Goal: Navigation & Orientation: Find specific page/section

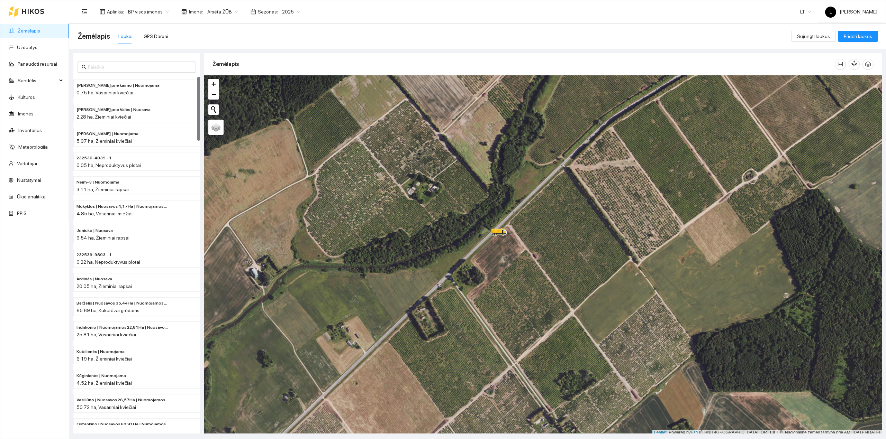
scroll to position [2, 0]
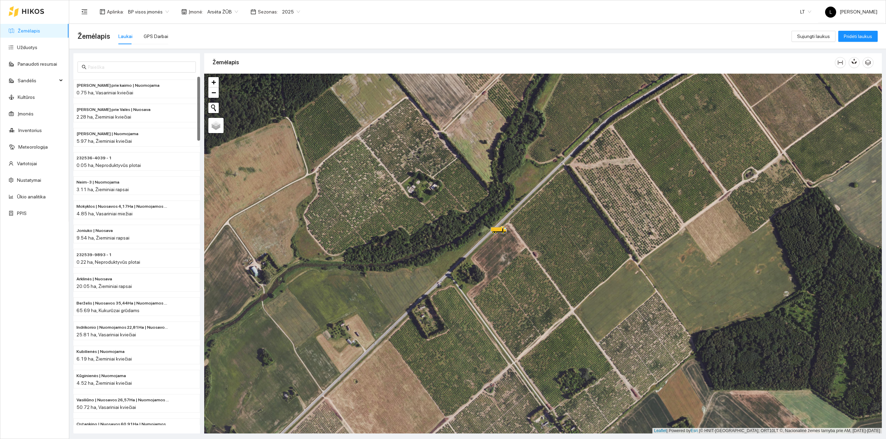
click at [29, 28] on link "Žemėlapis" at bounding box center [29, 31] width 22 height 6
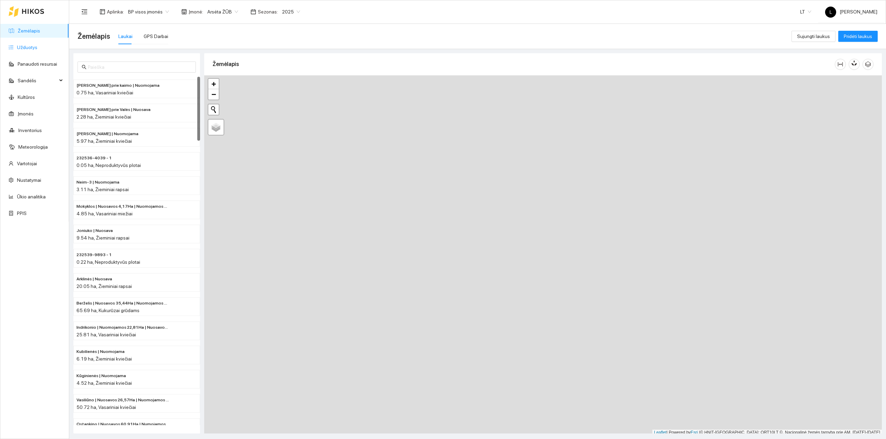
click at [28, 46] on link "Užduotys" at bounding box center [27, 48] width 20 height 6
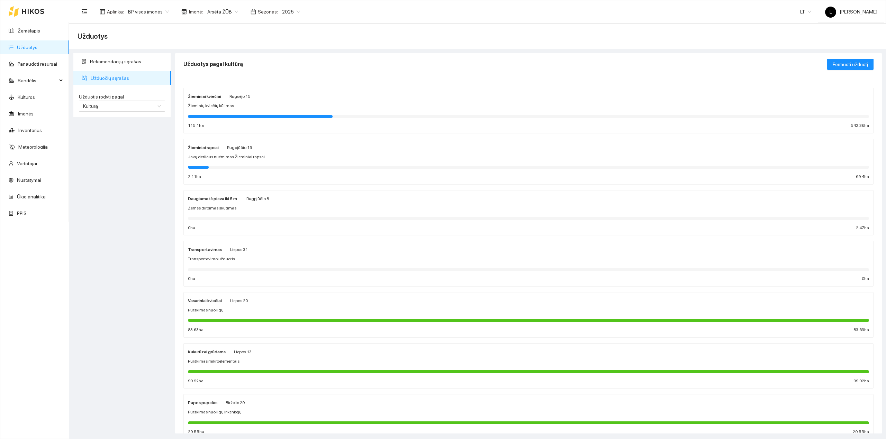
click at [228, 118] on div at bounding box center [260, 116] width 145 height 3
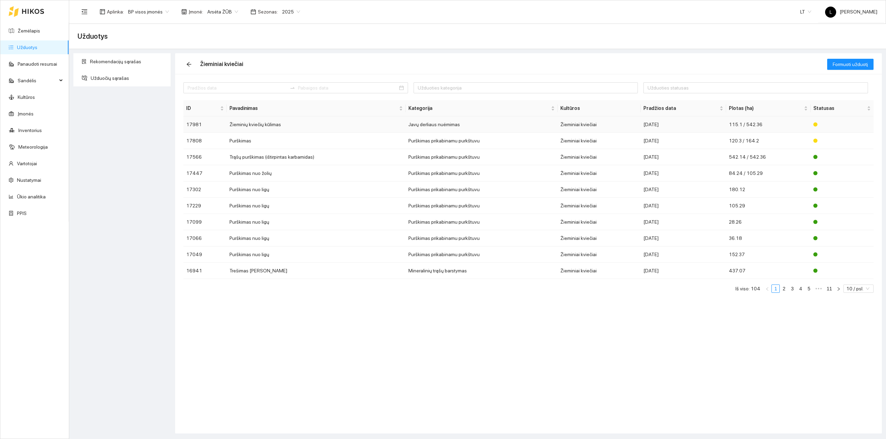
click at [525, 126] on td "Javų derliaus nuėmimas" at bounding box center [481, 125] width 152 height 16
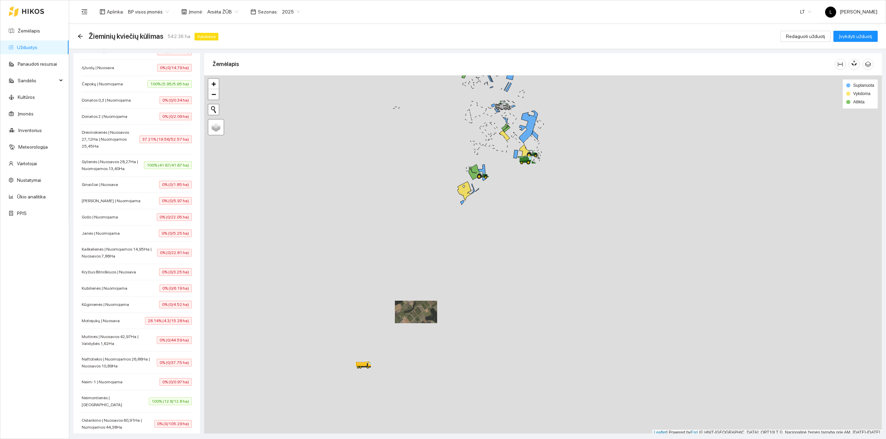
scroll to position [2, 0]
drag, startPoint x: 451, startPoint y: 331, endPoint x: 404, endPoint y: 283, distance: 67.5
click at [398, 280] on div at bounding box center [542, 254] width 677 height 360
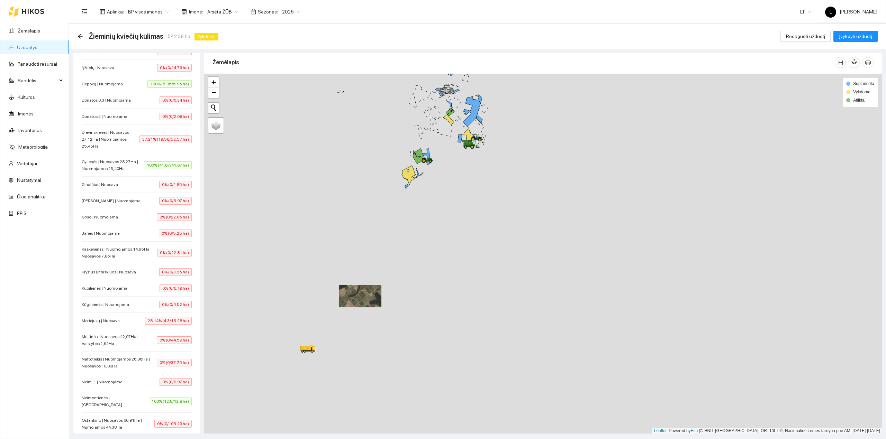
drag, startPoint x: 448, startPoint y: 169, endPoint x: 416, endPoint y: 222, distance: 62.3
click at [416, 222] on div at bounding box center [542, 254] width 677 height 360
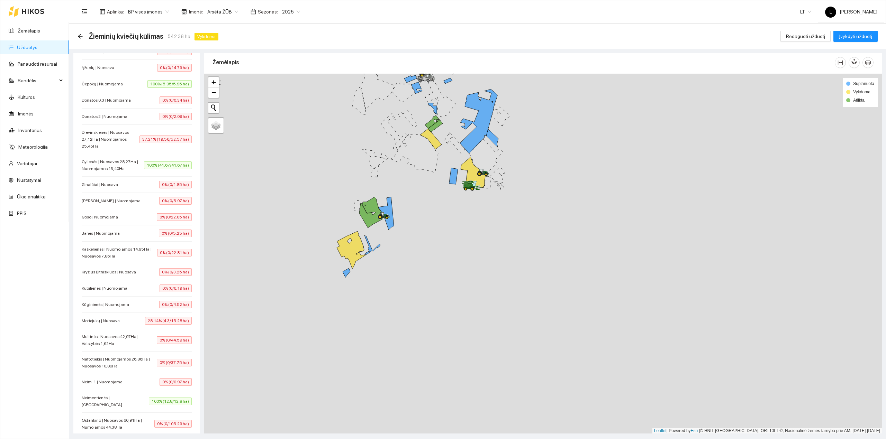
drag, startPoint x: 413, startPoint y: 229, endPoint x: 425, endPoint y: 254, distance: 28.0
click at [423, 252] on div at bounding box center [542, 254] width 677 height 360
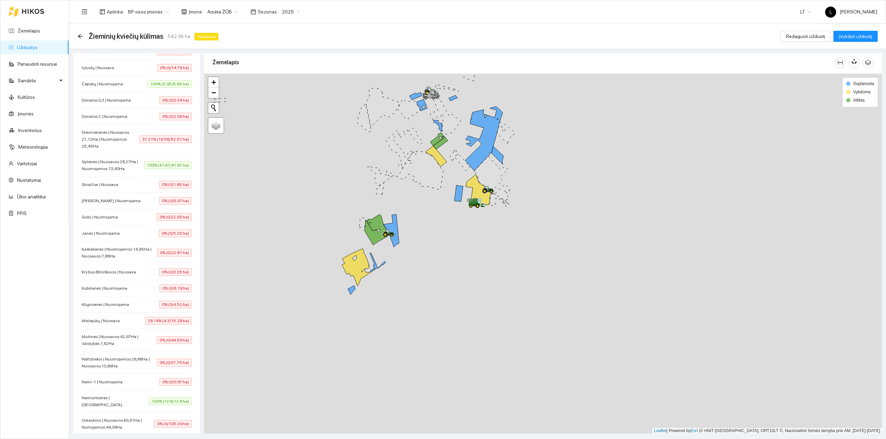
drag, startPoint x: 452, startPoint y: 260, endPoint x: 434, endPoint y: 286, distance: 31.3
click at [434, 288] on div at bounding box center [542, 254] width 677 height 360
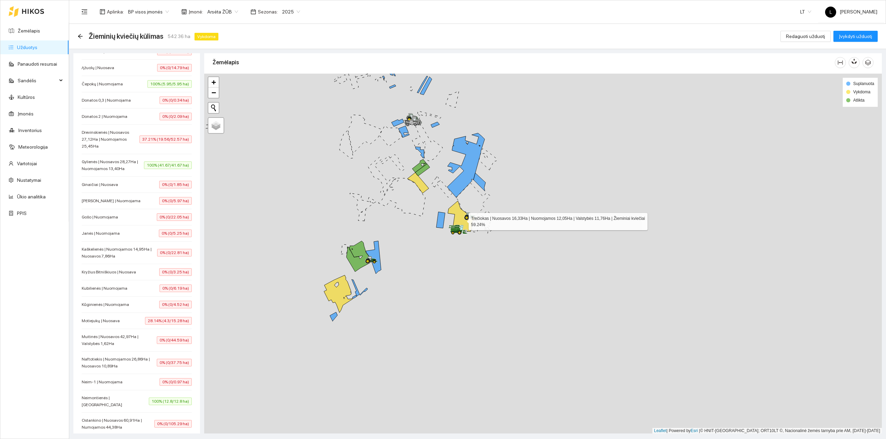
click at [462, 220] on icon at bounding box center [462, 216] width 28 height 31
click at [466, 226] on icon at bounding box center [458, 229] width 19 height 8
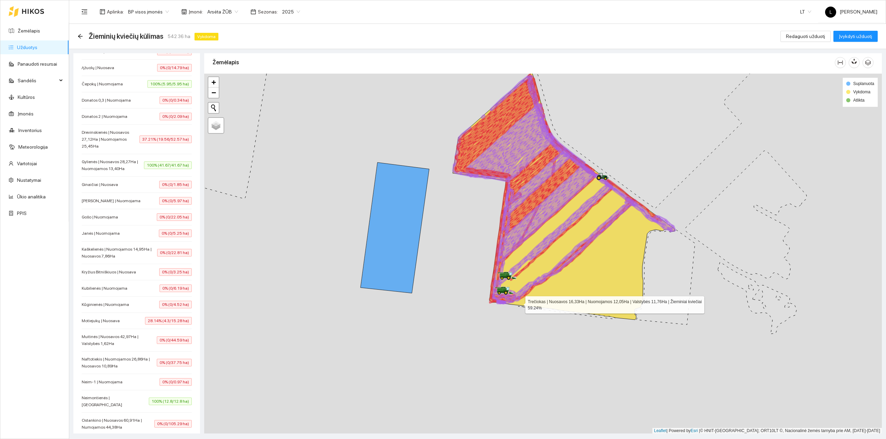
drag, startPoint x: 536, startPoint y: 302, endPoint x: 414, endPoint y: 310, distance: 122.1
click at [453, 310] on icon at bounding box center [564, 196] width 222 height 247
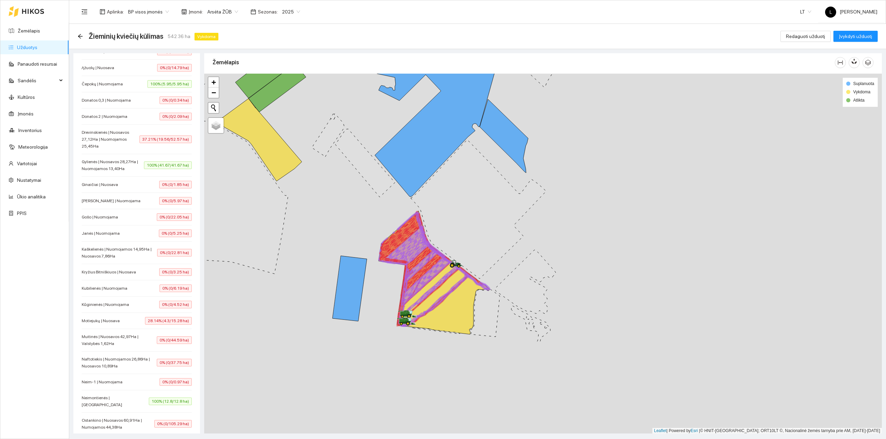
drag, startPoint x: 481, startPoint y: 301, endPoint x: 482, endPoint y: 345, distance: 43.6
click at [482, 337] on icon at bounding box center [485, 313] width 30 height 47
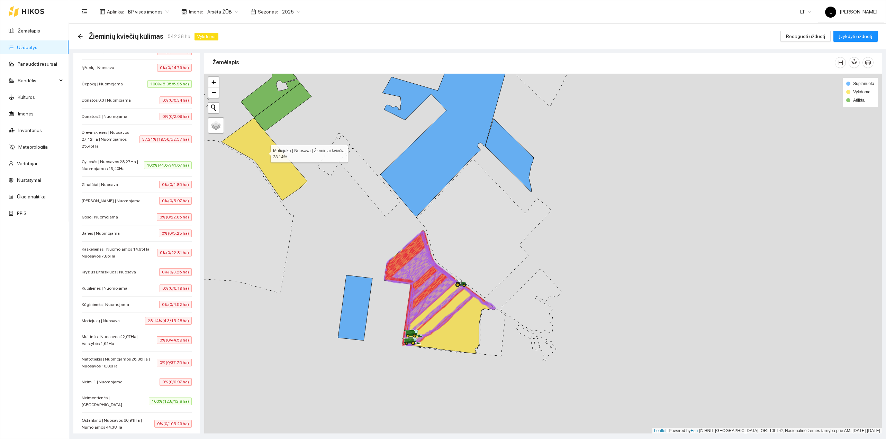
click at [271, 158] on icon at bounding box center [264, 159] width 86 height 83
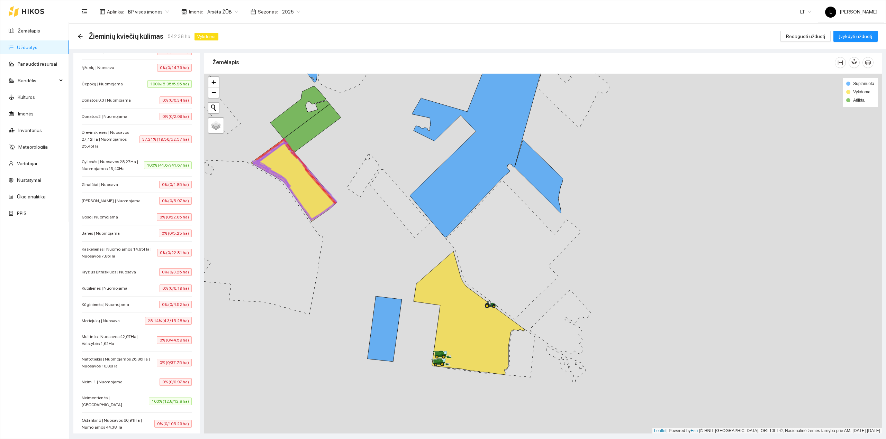
drag, startPoint x: 319, startPoint y: 205, endPoint x: 345, endPoint y: 217, distance: 29.1
click at [354, 230] on div at bounding box center [542, 254] width 677 height 360
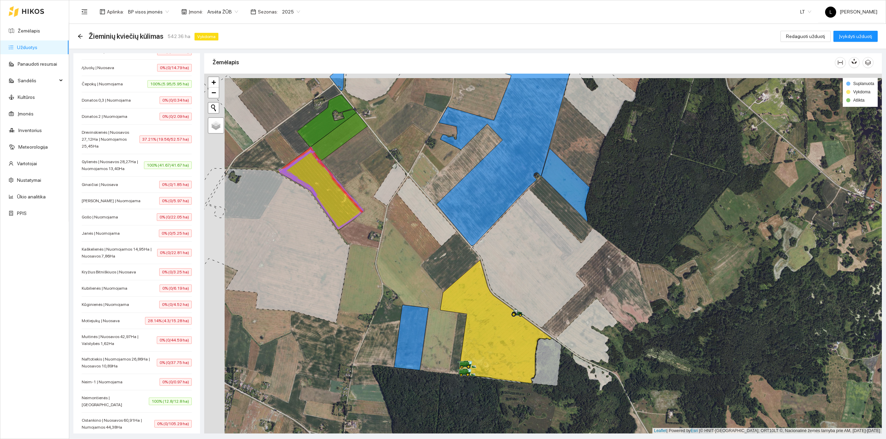
drag, startPoint x: 347, startPoint y: 220, endPoint x: 367, endPoint y: 225, distance: 20.9
click at [367, 225] on div at bounding box center [542, 254] width 677 height 360
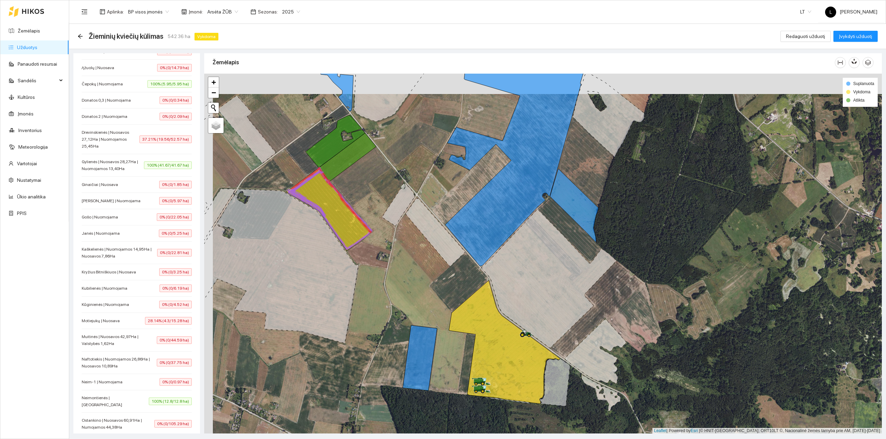
drag, startPoint x: 383, startPoint y: 267, endPoint x: 392, endPoint y: 290, distance: 23.9
click at [392, 290] on div at bounding box center [542, 254] width 677 height 360
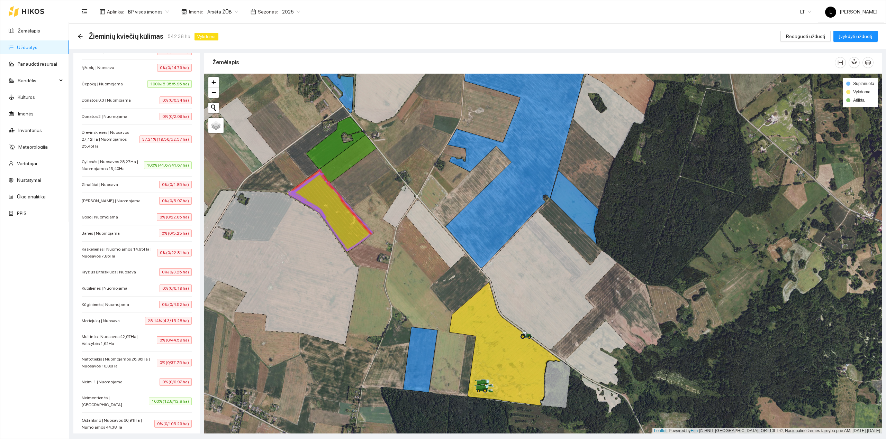
click at [455, 375] on div at bounding box center [542, 254] width 677 height 360
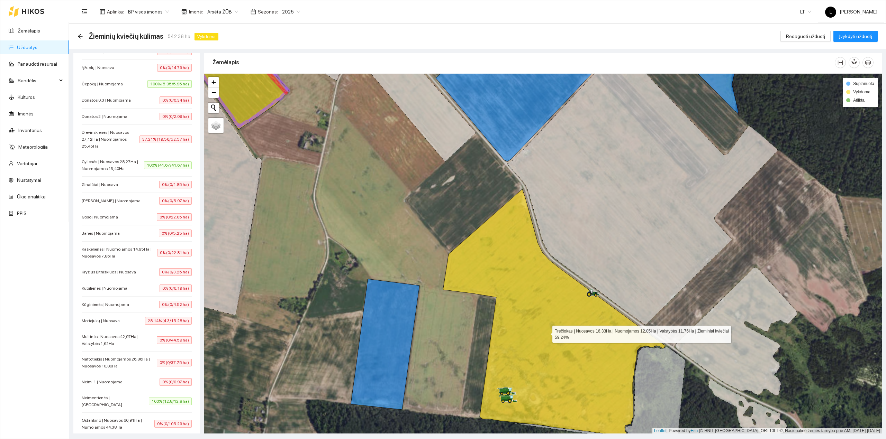
click at [584, 352] on icon at bounding box center [554, 312] width 222 height 247
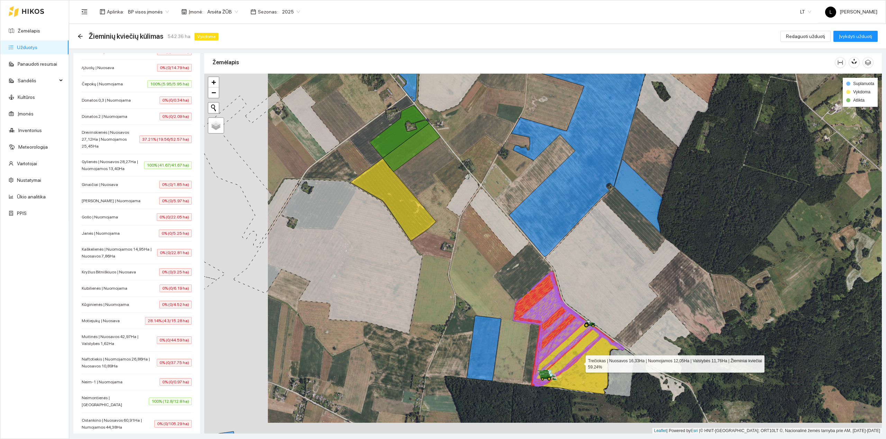
click at [583, 372] on icon at bounding box center [568, 333] width 111 height 124
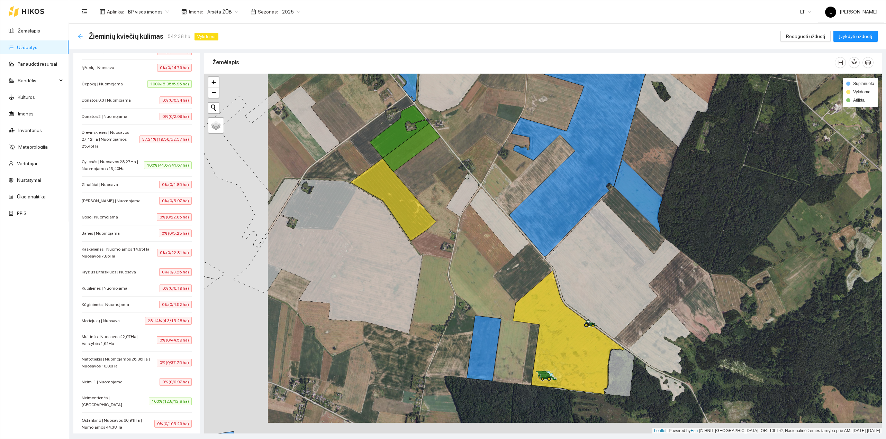
click at [79, 34] on icon "arrow-left" at bounding box center [80, 37] width 6 height 6
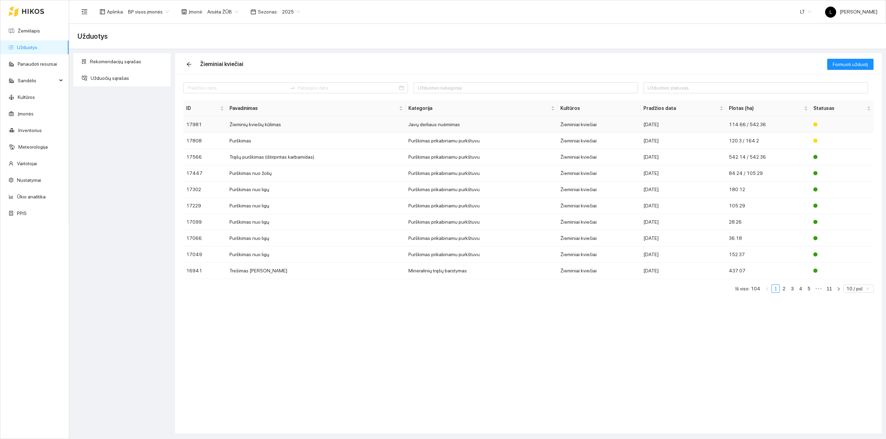
click at [683, 128] on div "[DATE]" at bounding box center [683, 125] width 80 height 8
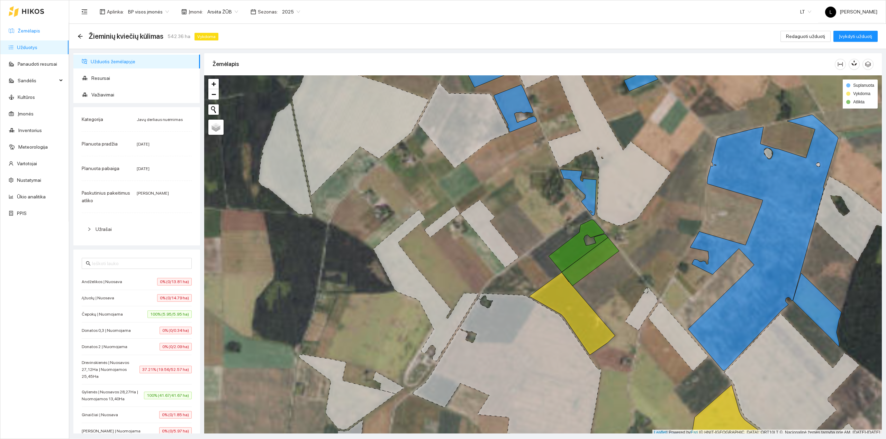
click at [28, 28] on link "Žemėlapis" at bounding box center [29, 31] width 22 height 6
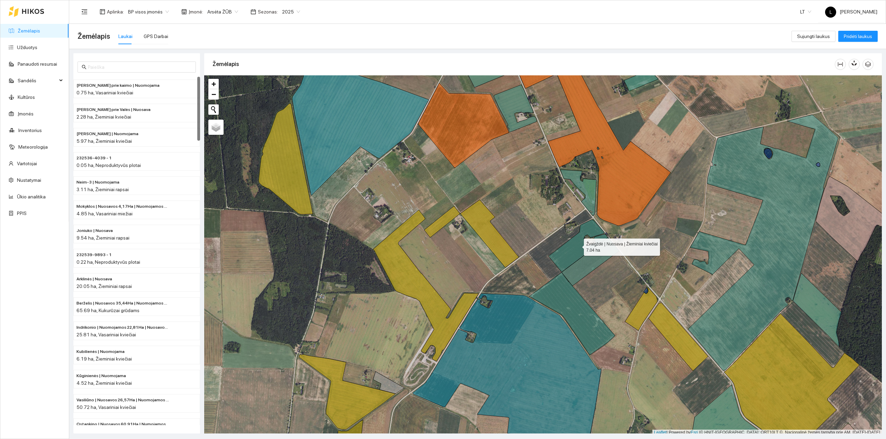
click at [568, 258] on icon at bounding box center [577, 246] width 59 height 52
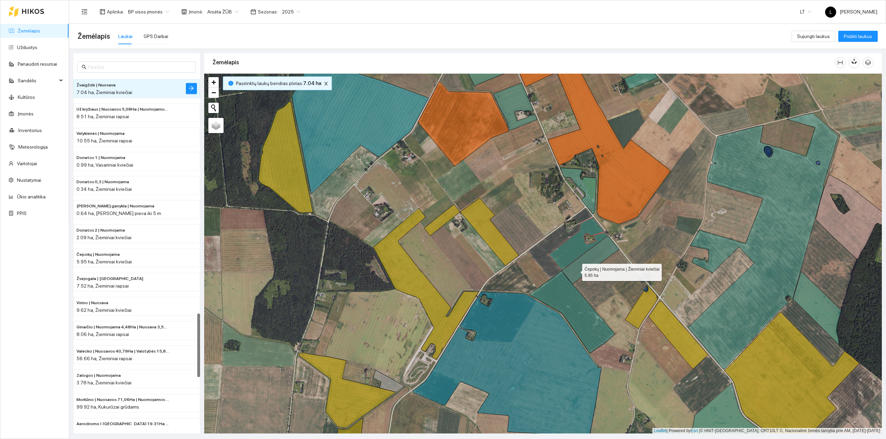
click at [576, 271] on icon at bounding box center [589, 260] width 57 height 48
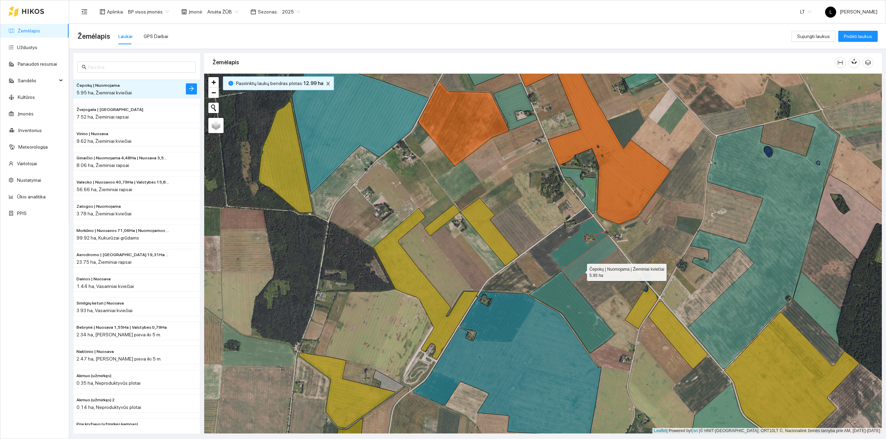
click at [581, 271] on icon at bounding box center [589, 260] width 57 height 48
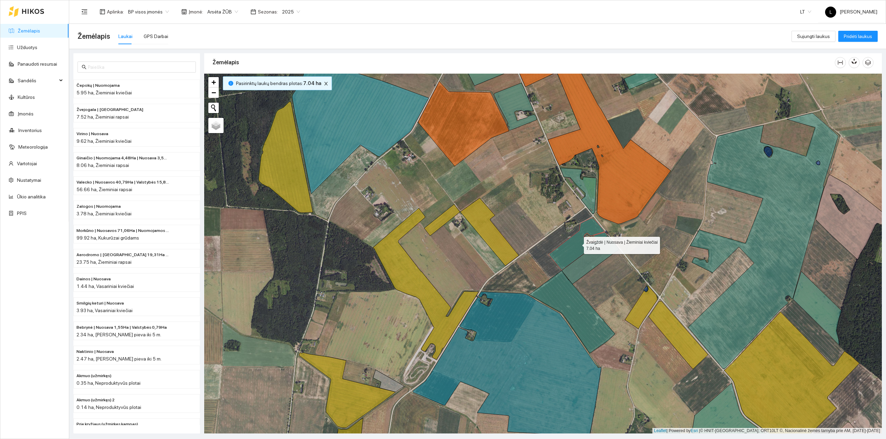
click at [569, 245] on icon at bounding box center [577, 244] width 59 height 52
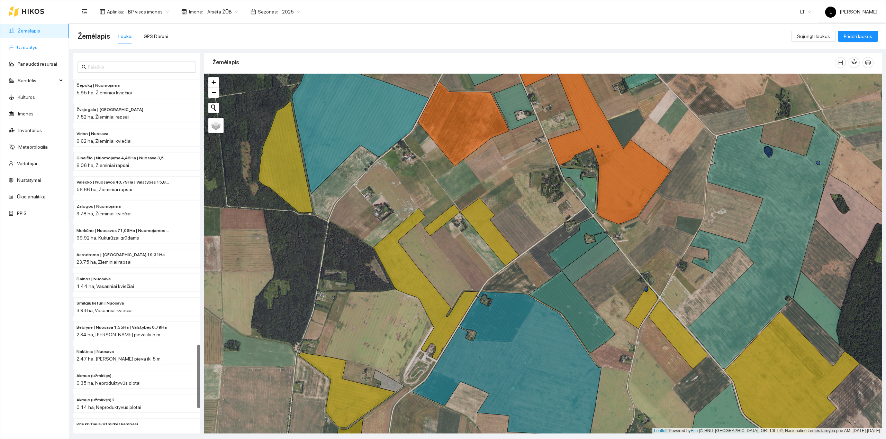
click at [22, 49] on link "Užduotys" at bounding box center [27, 48] width 20 height 6
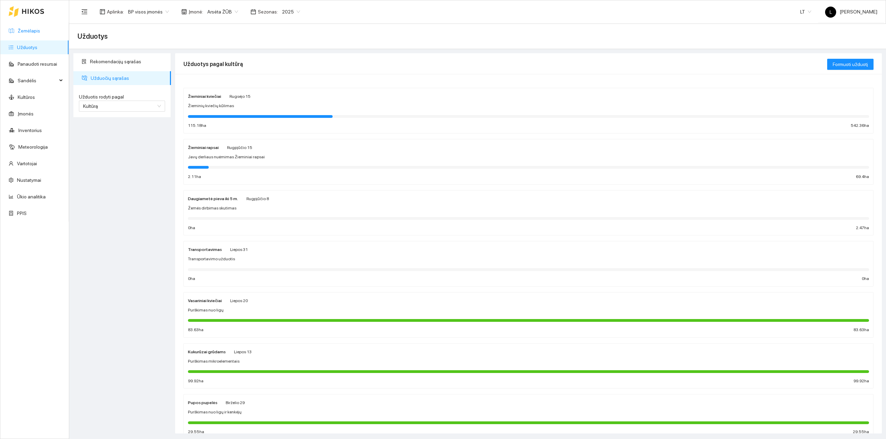
click at [31, 34] on link "Žemėlapis" at bounding box center [29, 31] width 22 height 6
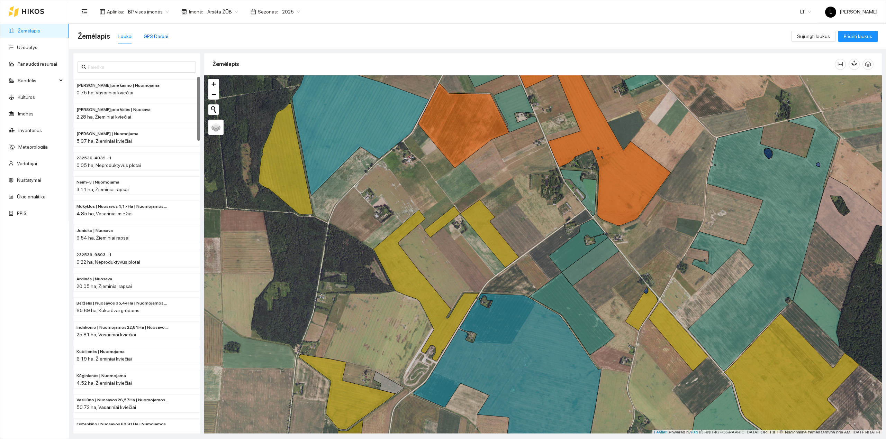
click at [158, 35] on div "GPS Darbai" at bounding box center [156, 37] width 25 height 8
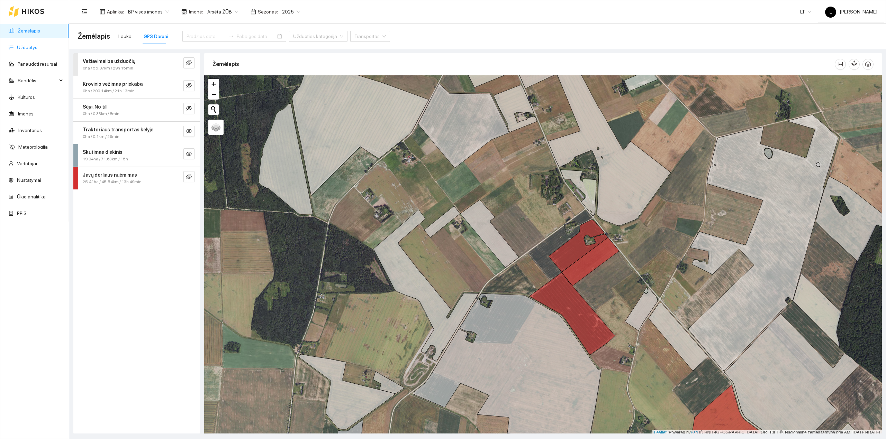
click at [36, 45] on link "Užduotys" at bounding box center [27, 48] width 20 height 6
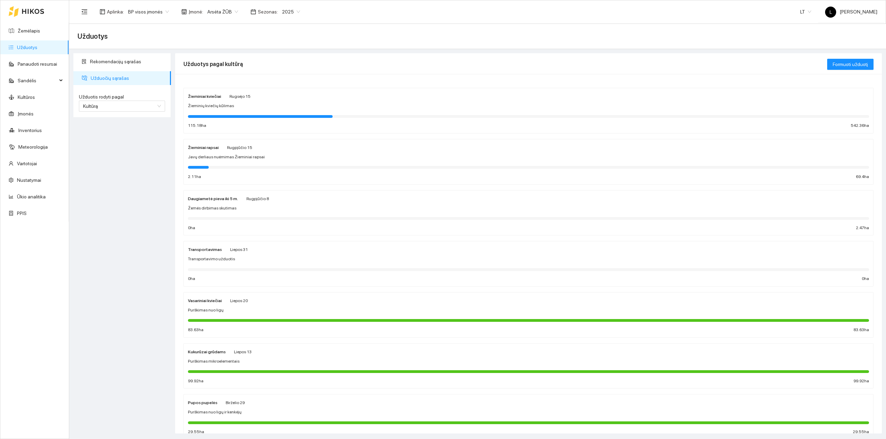
click at [230, 111] on div "Žieminiai kviečiai Rugsėjo 15 Žieminių kviečių kūlimas 115.18 ha 542.36 ha" at bounding box center [528, 110] width 681 height 37
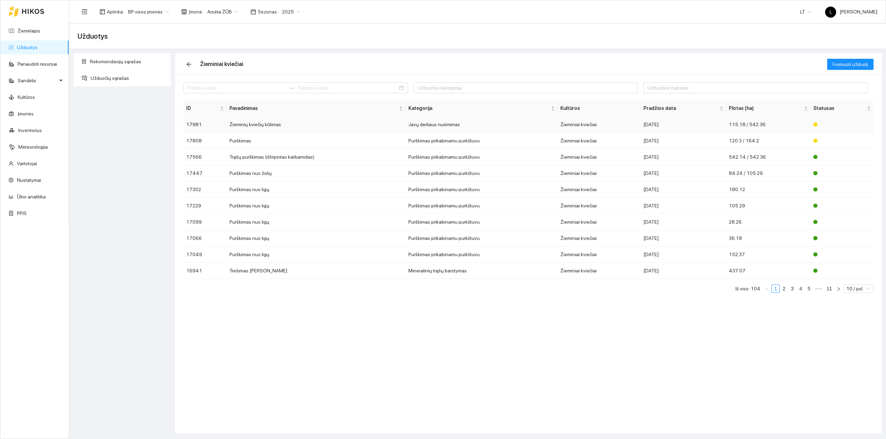
click at [658, 120] on td "[DATE]" at bounding box center [683, 125] width 86 height 16
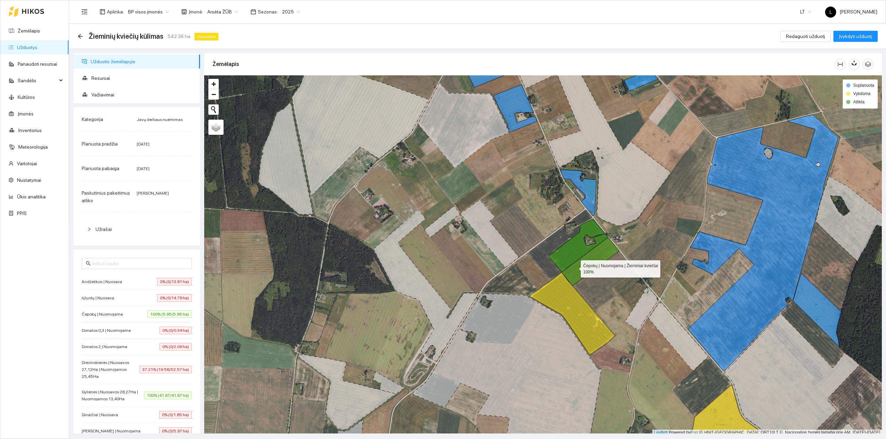
click at [576, 270] on icon at bounding box center [589, 262] width 57 height 48
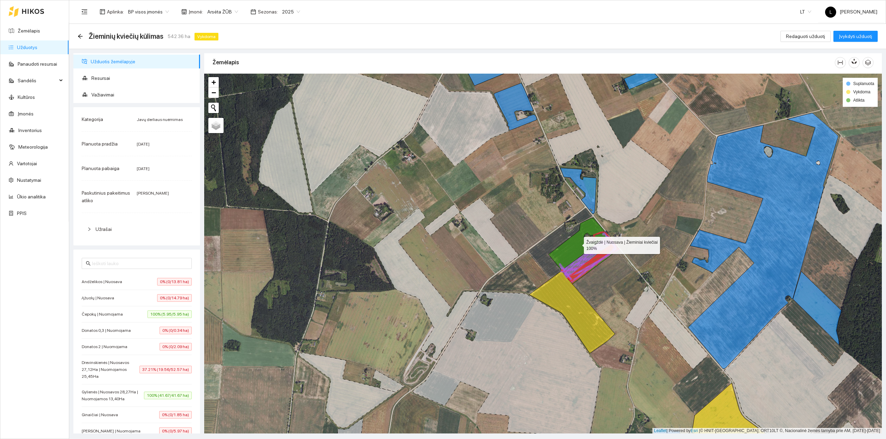
click at [569, 259] on icon at bounding box center [577, 244] width 59 height 52
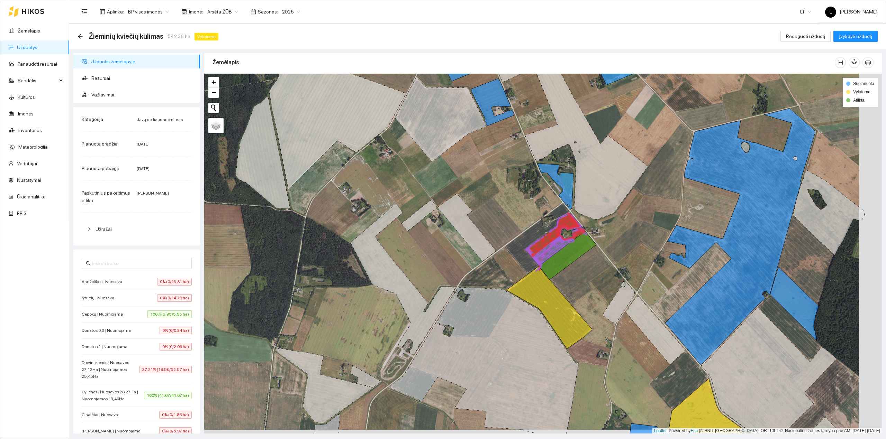
drag, startPoint x: 601, startPoint y: 286, endPoint x: 527, endPoint y: 278, distance: 74.4
click at [528, 278] on div at bounding box center [542, 254] width 677 height 360
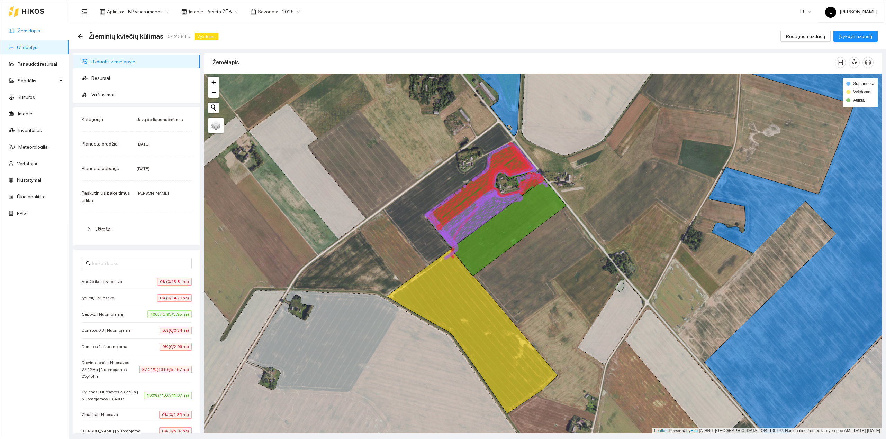
click at [34, 34] on link "Žemėlapis" at bounding box center [29, 31] width 22 height 6
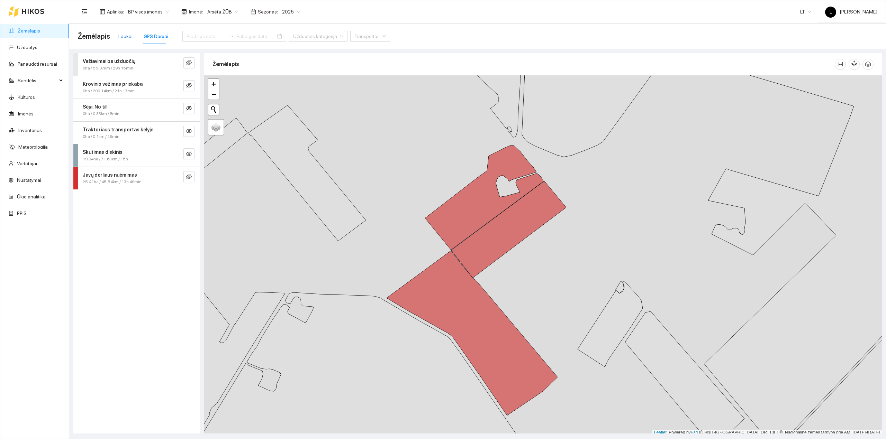
click at [127, 35] on div "Laukai" at bounding box center [125, 37] width 14 height 8
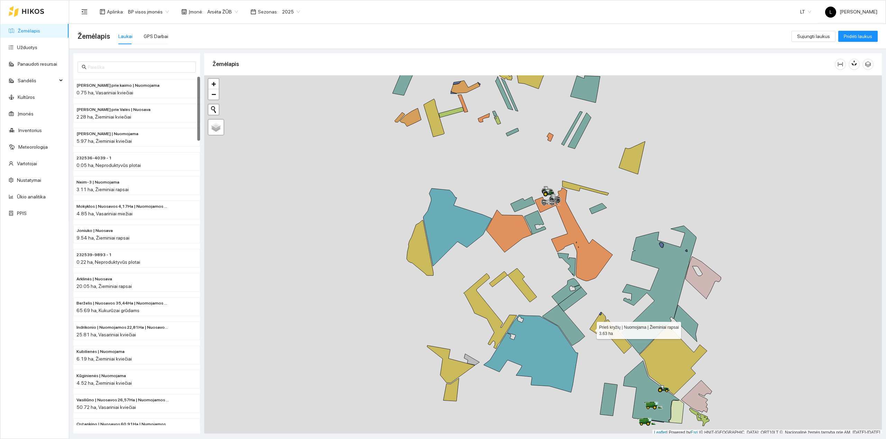
scroll to position [2, 0]
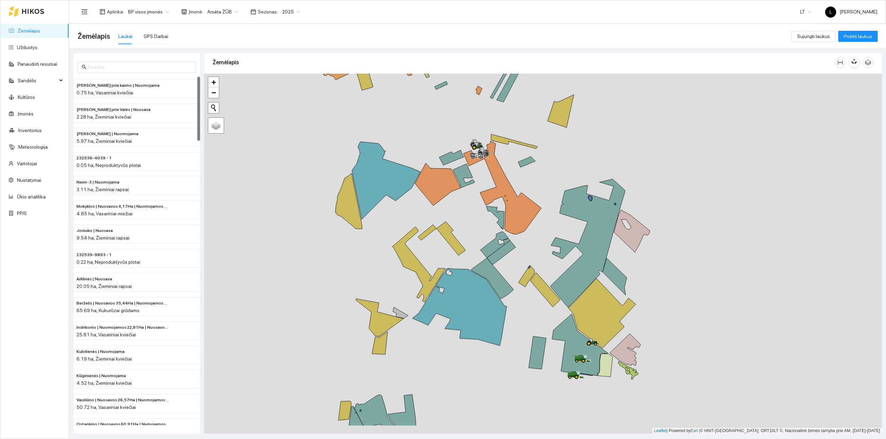
drag, startPoint x: 587, startPoint y: 330, endPoint x: 577, endPoint y: 336, distance: 11.4
click at [504, 275] on div at bounding box center [542, 254] width 677 height 360
